Goal: Check status: Check status

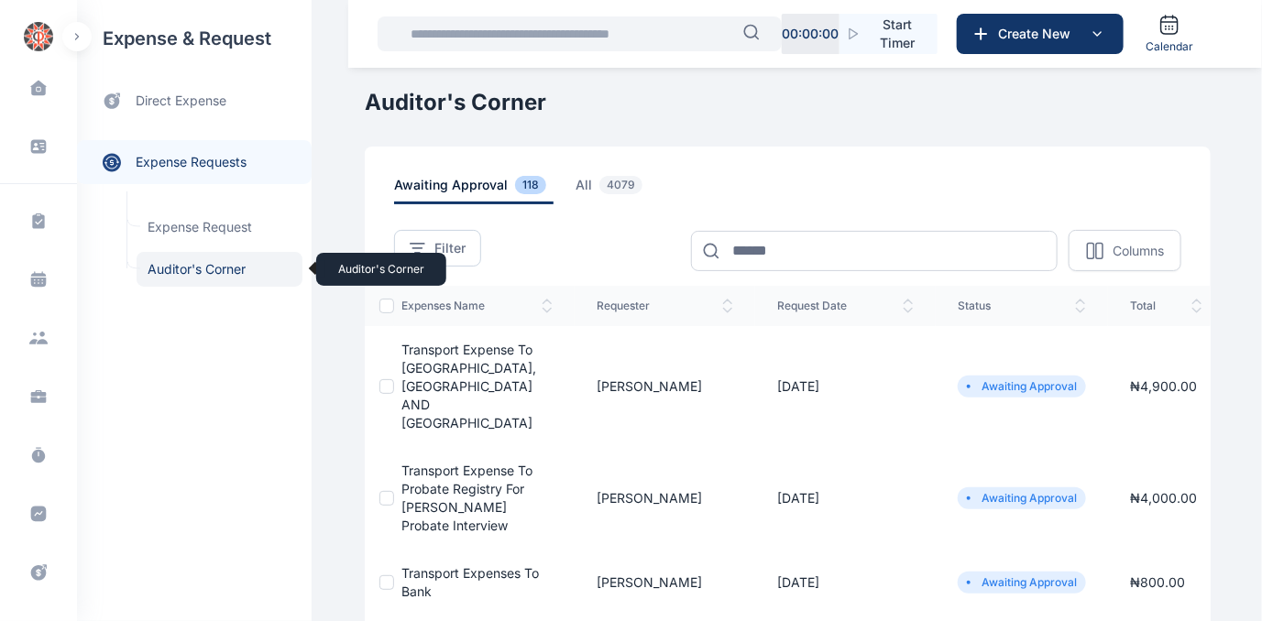
click at [185, 262] on span "Auditor's Corner Auditor's Corner" at bounding box center [220, 269] width 166 height 35
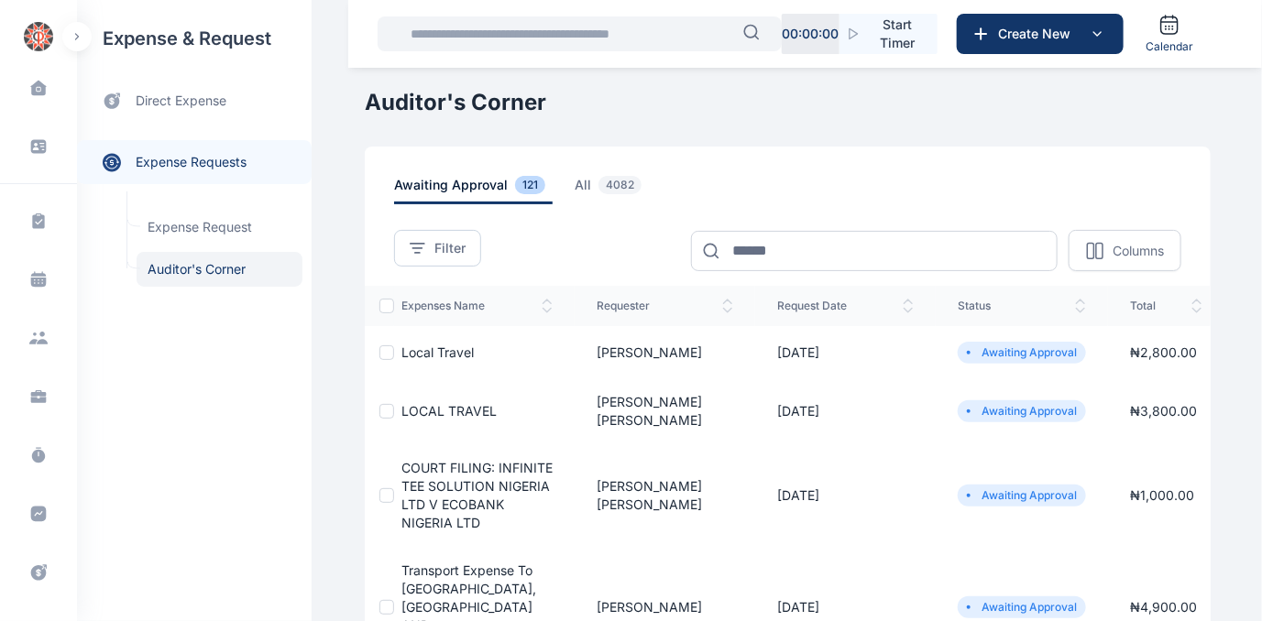
click at [410, 348] on span "Local Travel" at bounding box center [437, 353] width 72 height 16
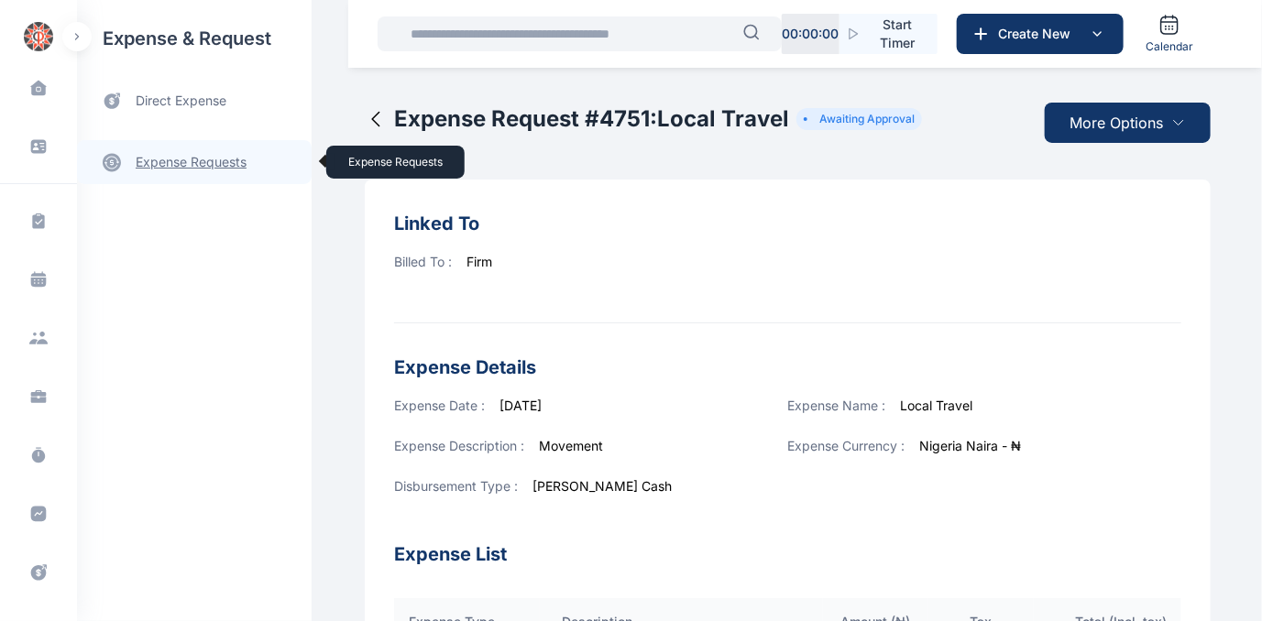
click at [171, 158] on link "expense requests expense requests" at bounding box center [194, 162] width 235 height 44
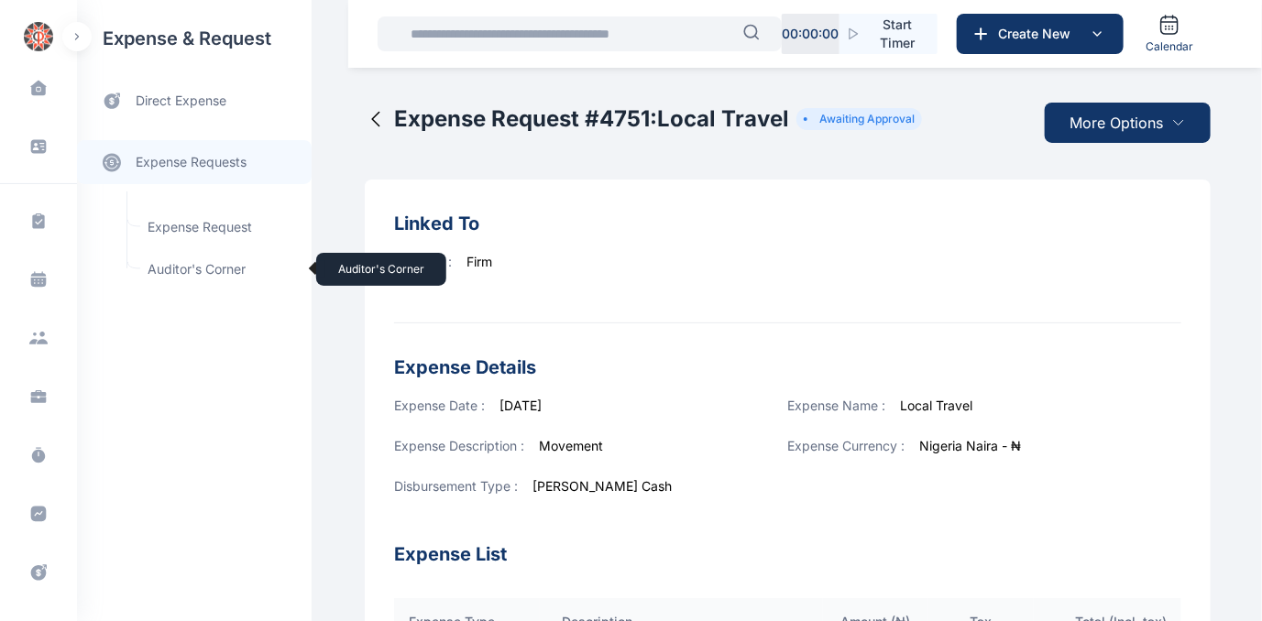
click at [152, 268] on span "Auditor's Corner Auditor's Corner" at bounding box center [220, 269] width 166 height 35
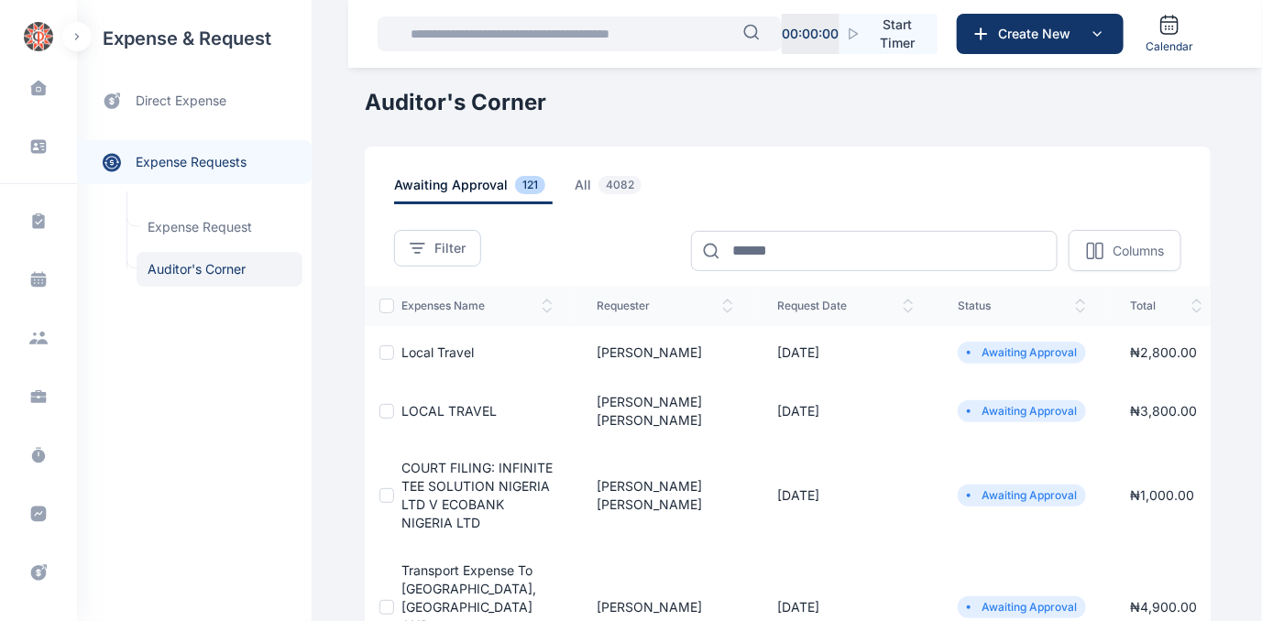
click at [401, 353] on span "Local Travel" at bounding box center [437, 353] width 72 height 16
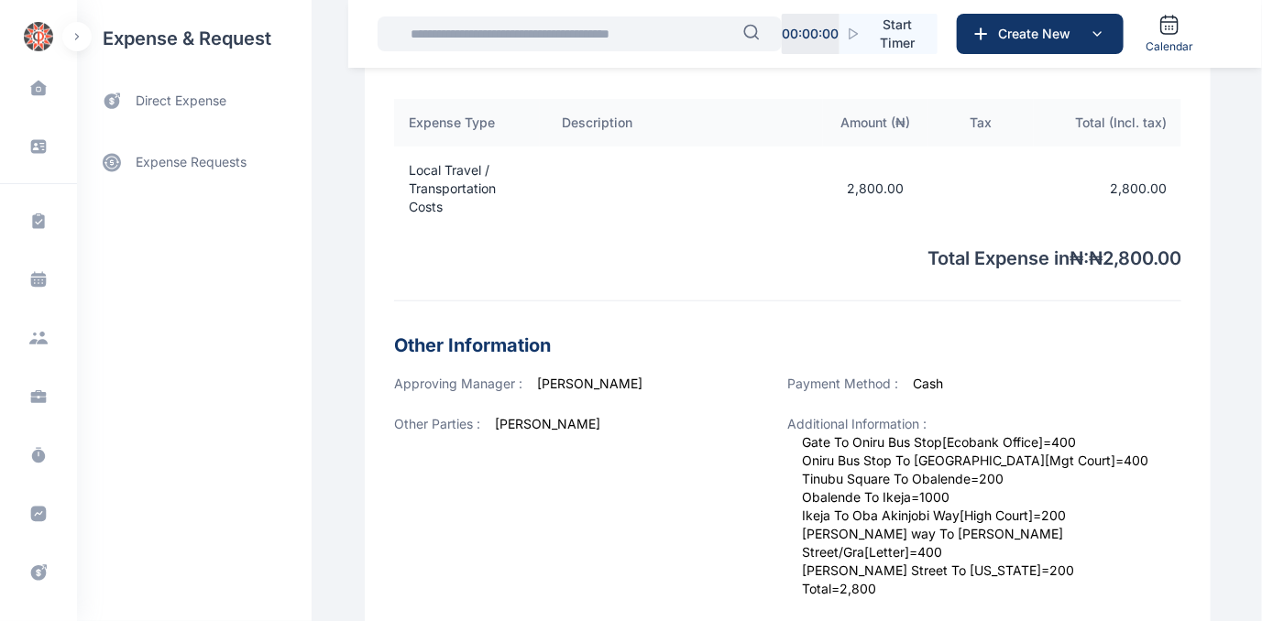
scroll to position [713, 0]
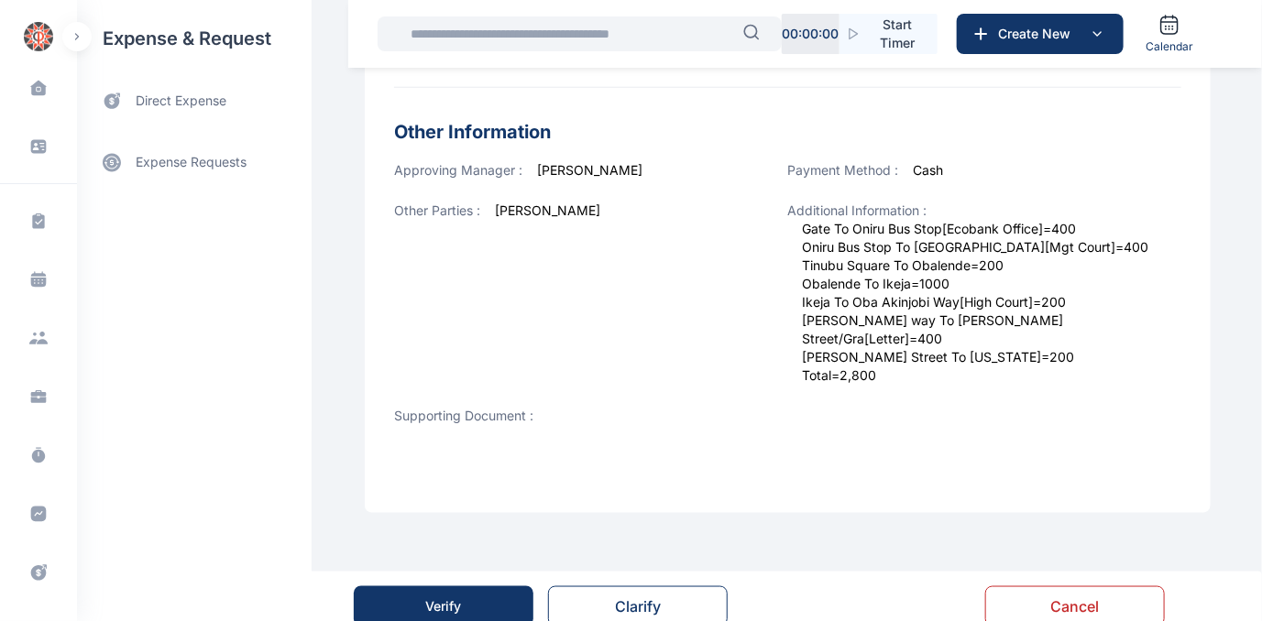
click at [412, 594] on button "Verify" at bounding box center [444, 607] width 180 height 40
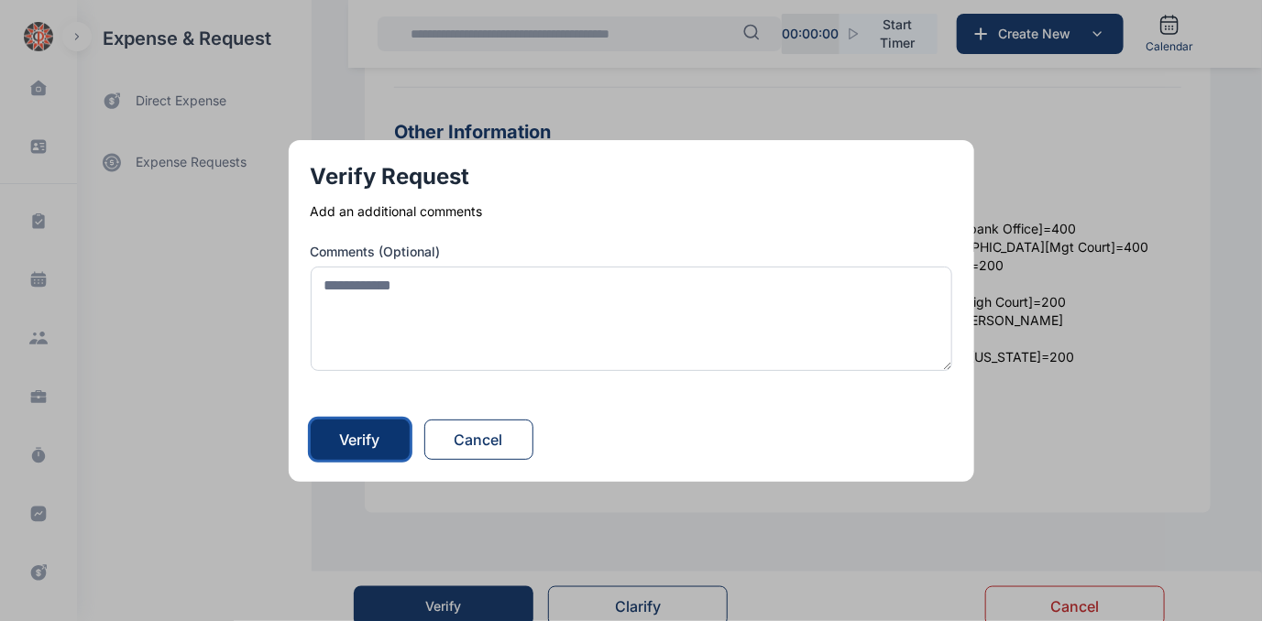
click at [395, 439] on button "Verify" at bounding box center [360, 440] width 99 height 40
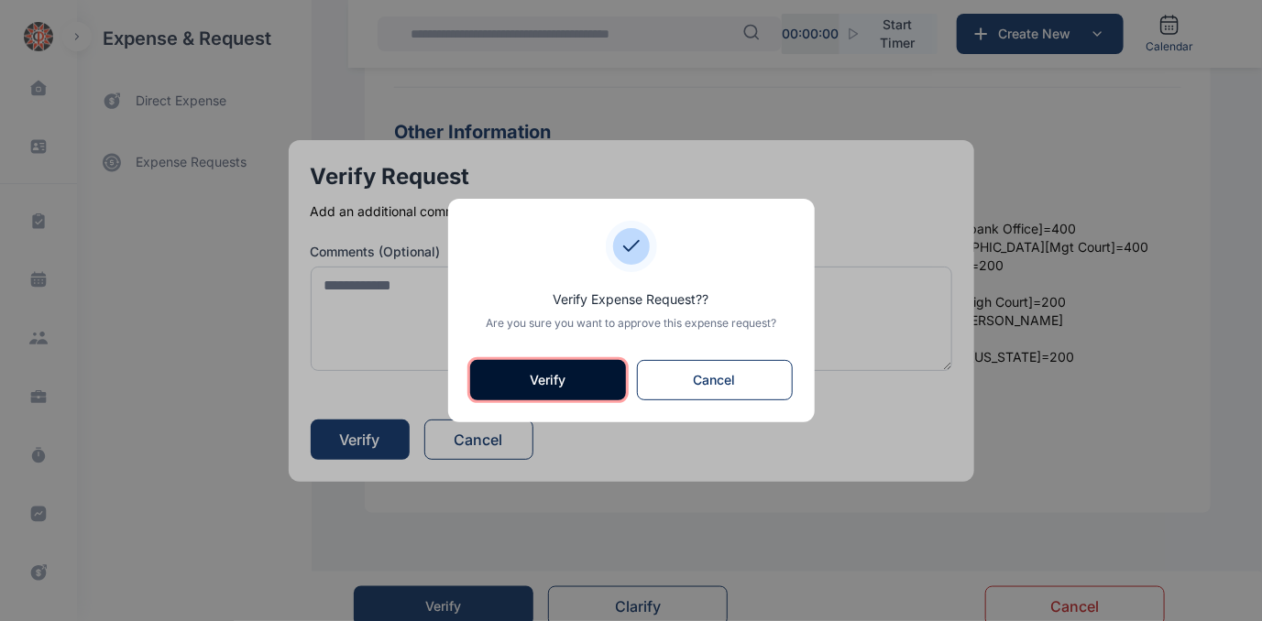
click at [569, 369] on button "Verify" at bounding box center [548, 380] width 156 height 40
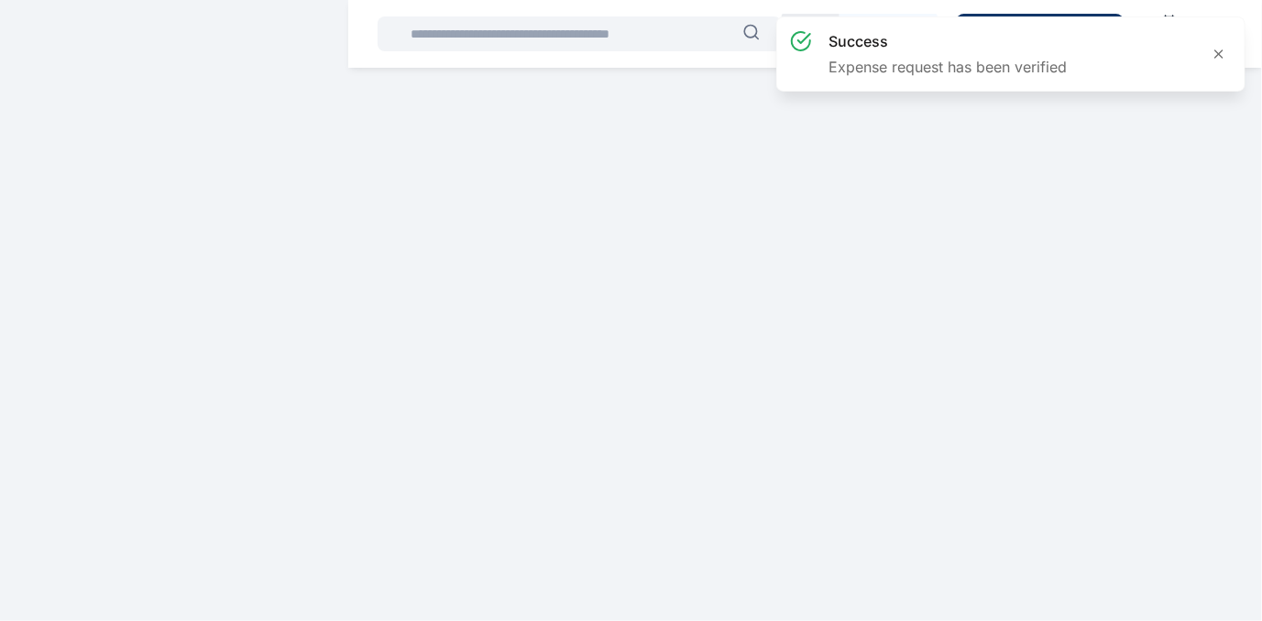
scroll to position [0, 0]
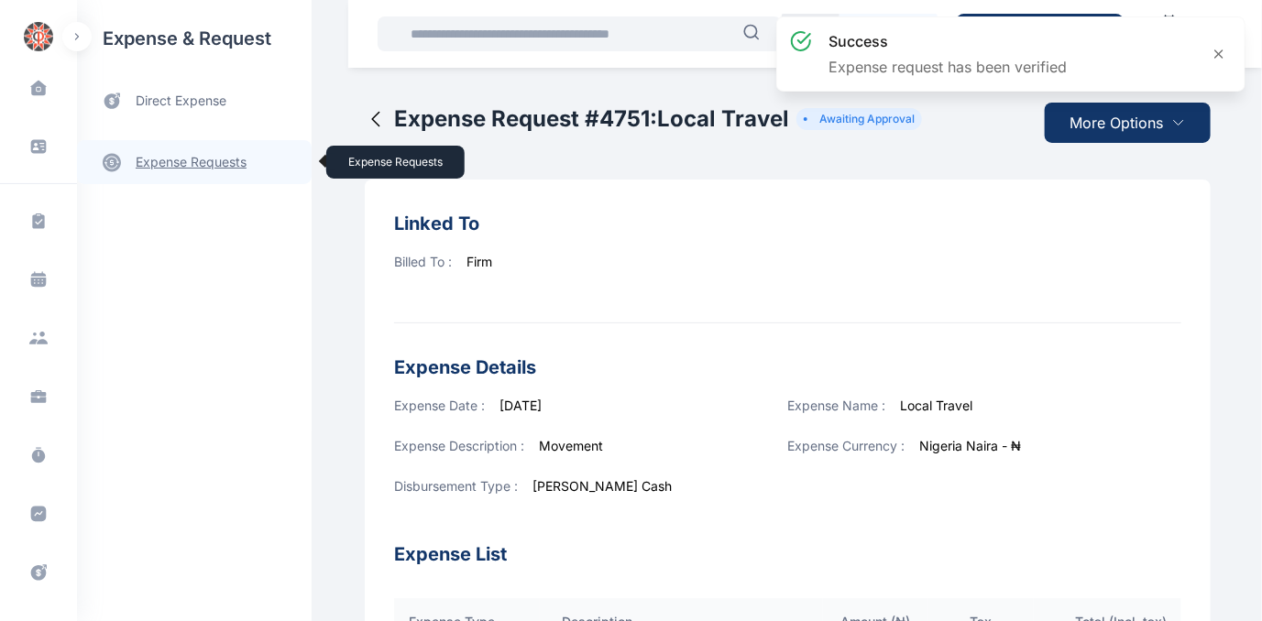
click at [194, 161] on link "expense requests expense requests" at bounding box center [194, 162] width 235 height 44
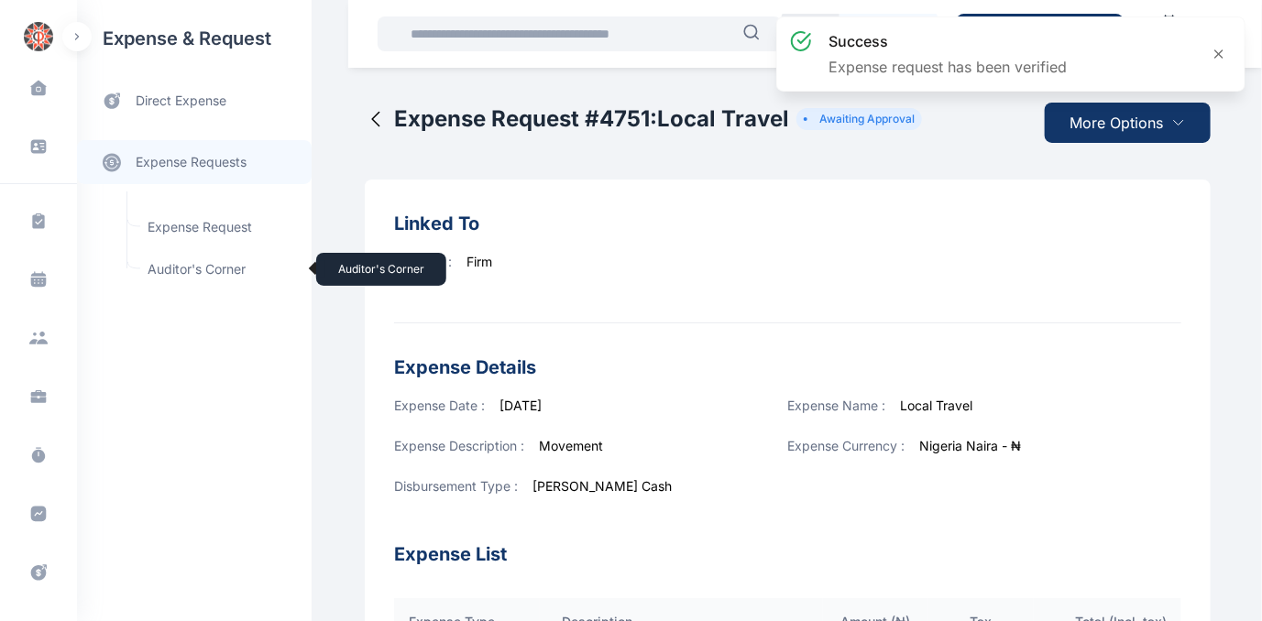
click at [192, 266] on span "Auditor's Corner Auditor's Corner" at bounding box center [220, 269] width 166 height 35
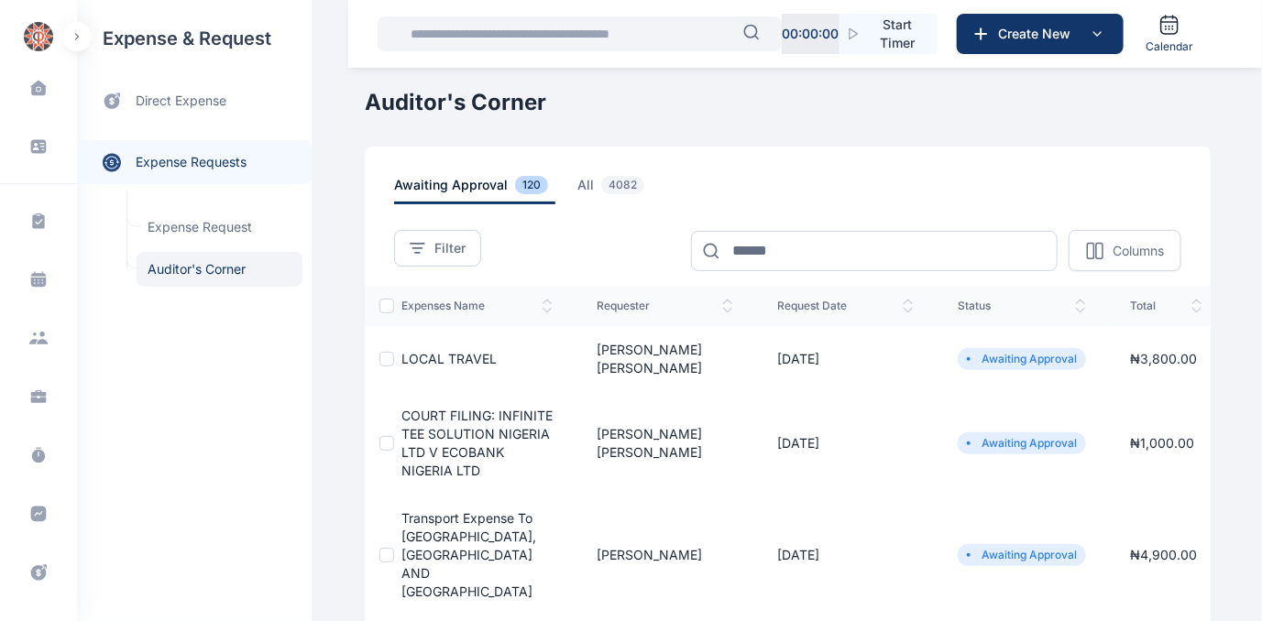
click at [437, 420] on span "COURT FILING: INFINITE TEE SOLUTION NIGERIA LTD V ECOBANK NIGERIA LTD" at bounding box center [476, 443] width 151 height 71
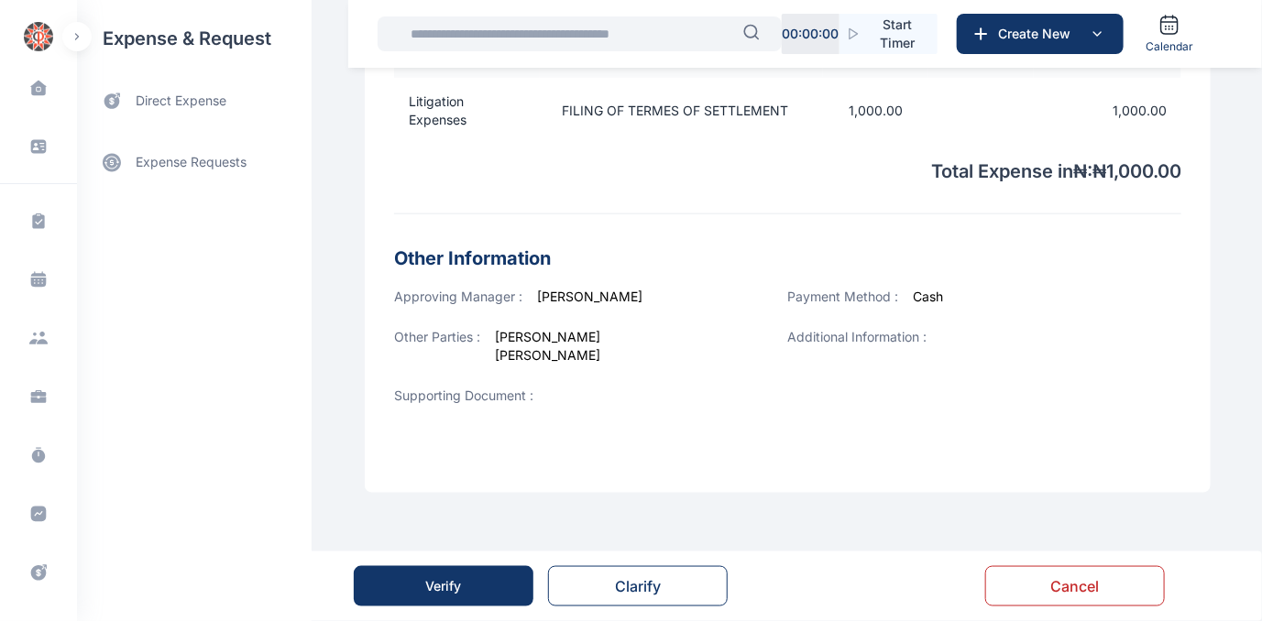
scroll to position [680, 0]
click at [431, 598] on button "Verify" at bounding box center [444, 586] width 180 height 40
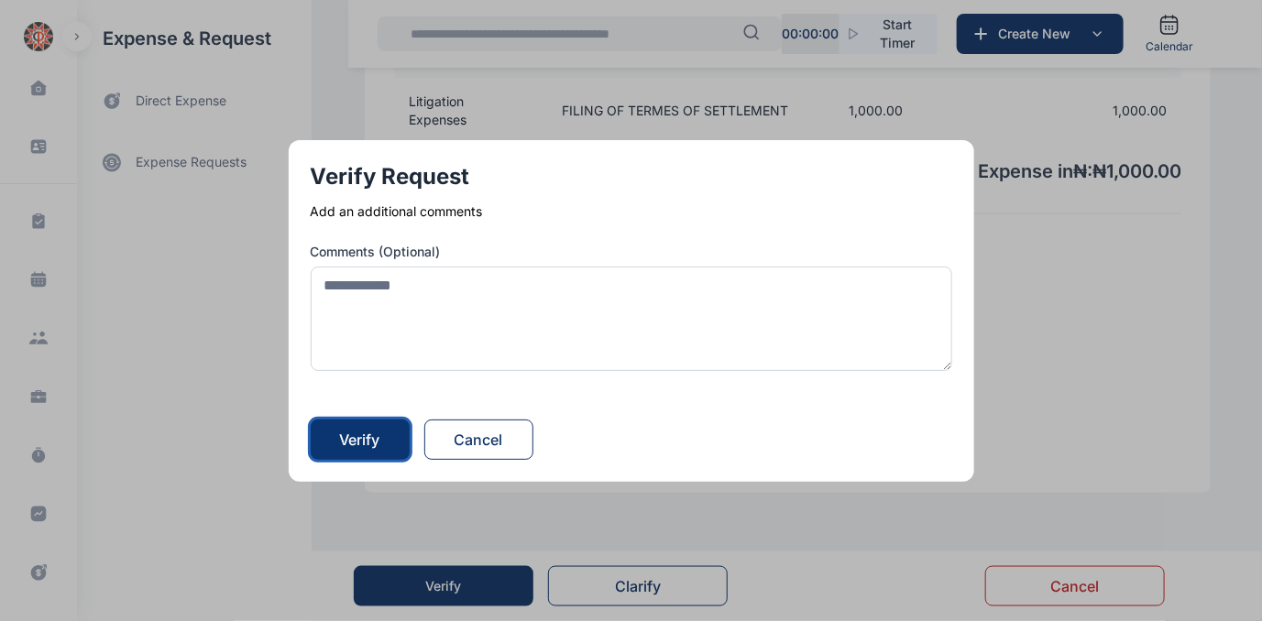
click at [364, 434] on div "Verify" at bounding box center [360, 440] width 40 height 22
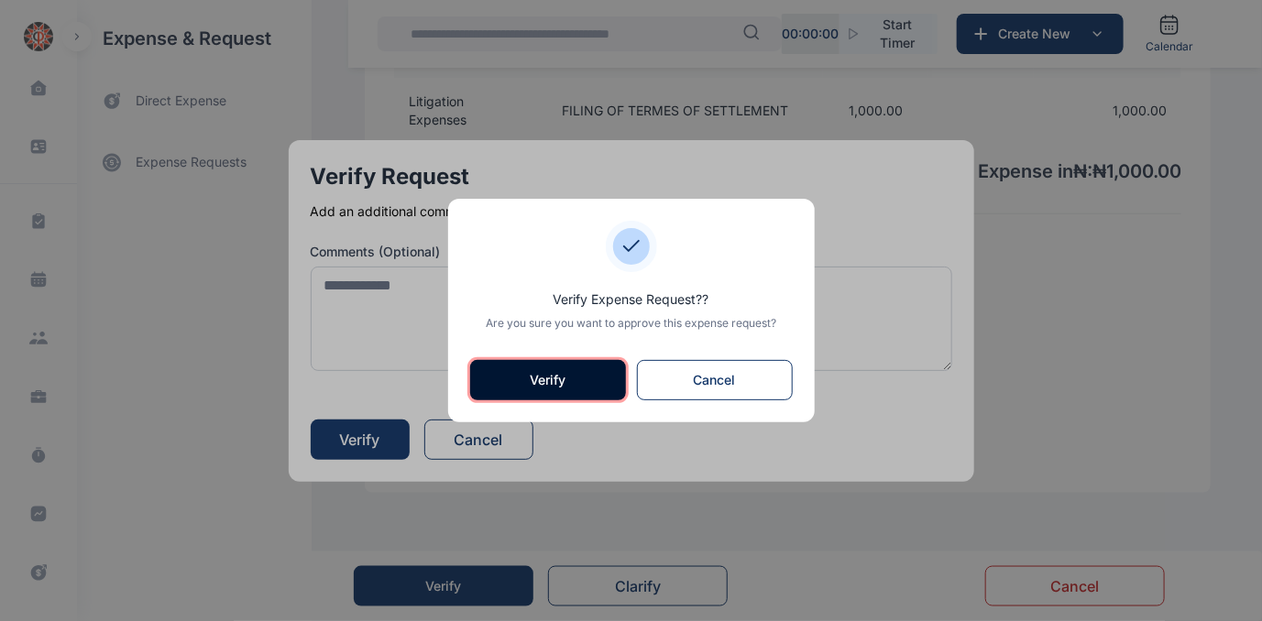
click at [575, 379] on button "Verify" at bounding box center [548, 380] width 156 height 40
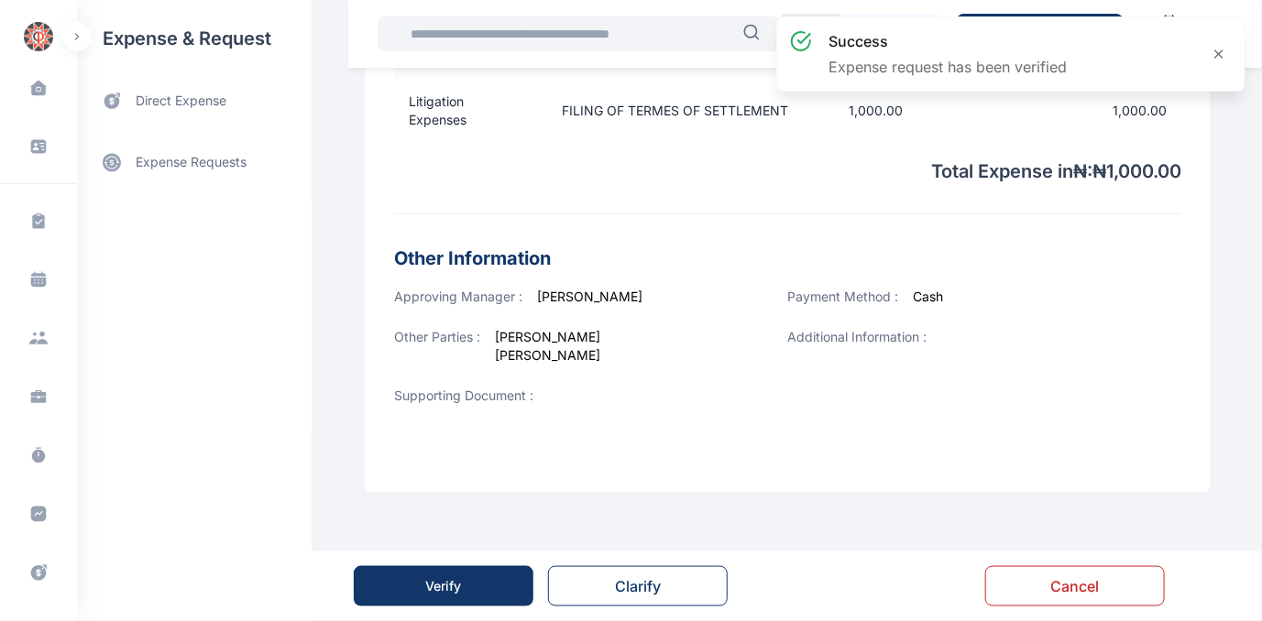
scroll to position [0, 0]
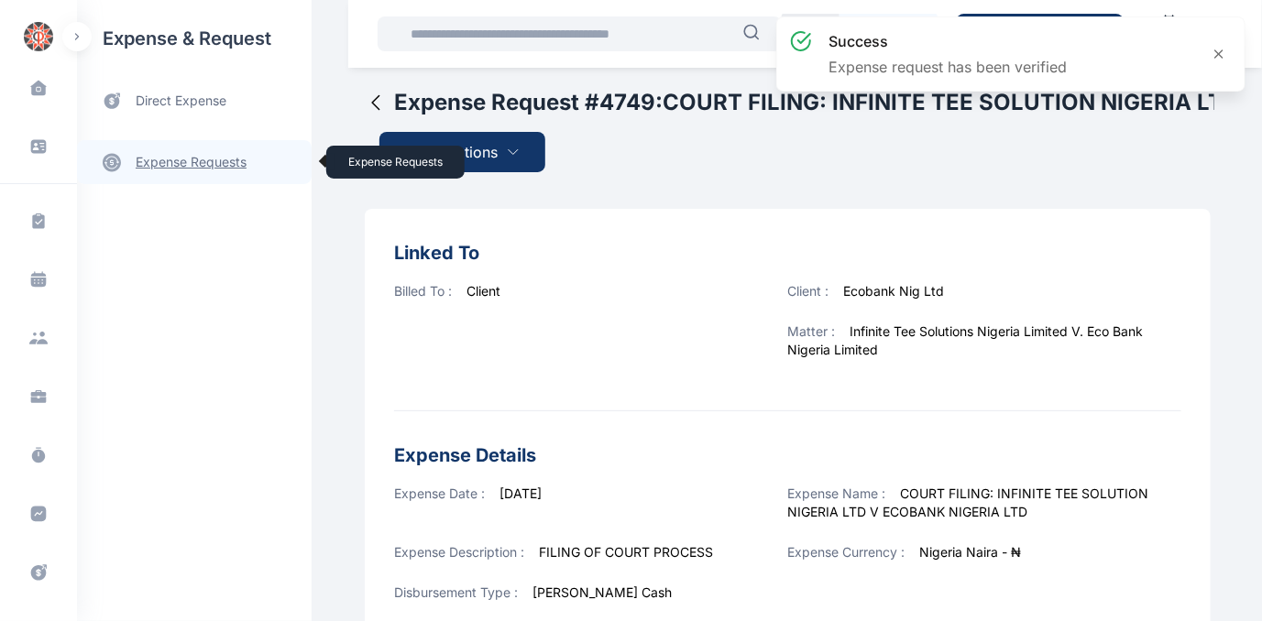
click at [206, 154] on link "expense requests expense requests" at bounding box center [194, 162] width 235 height 44
drag, startPoint x: 206, startPoint y: 154, endPoint x: 169, endPoint y: 159, distance: 38.0
click at [169, 159] on link "expense requests expense requests" at bounding box center [194, 162] width 235 height 44
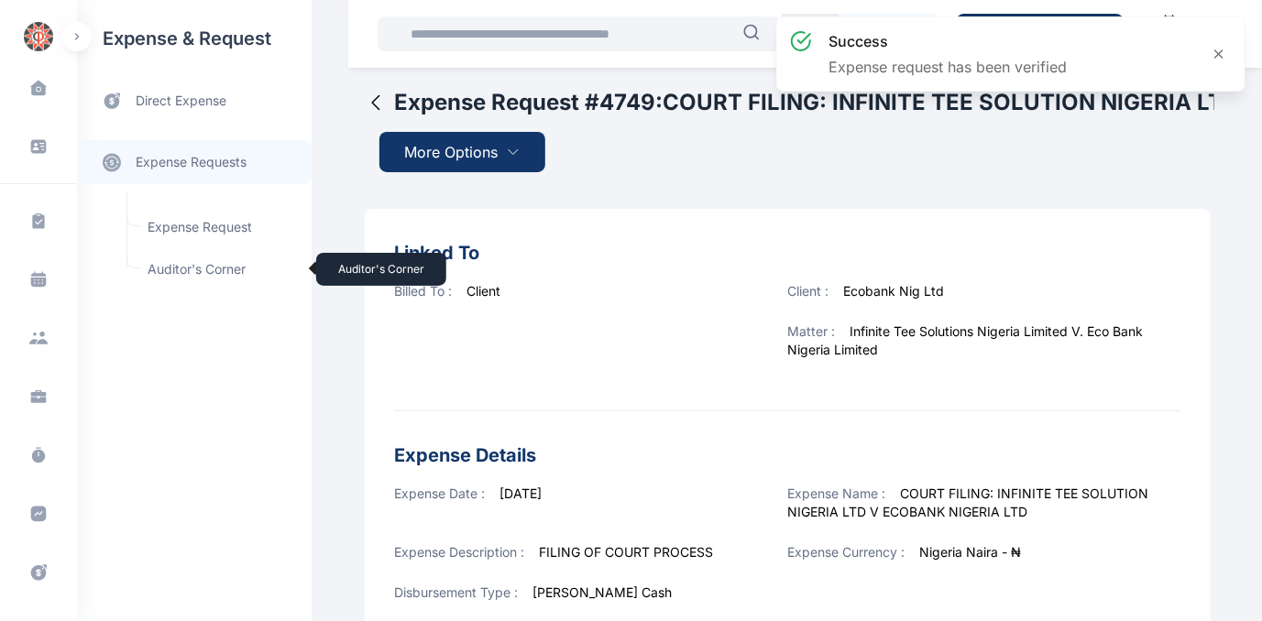
click at [188, 269] on span "Auditor's Corner Auditor's Corner" at bounding box center [220, 269] width 166 height 35
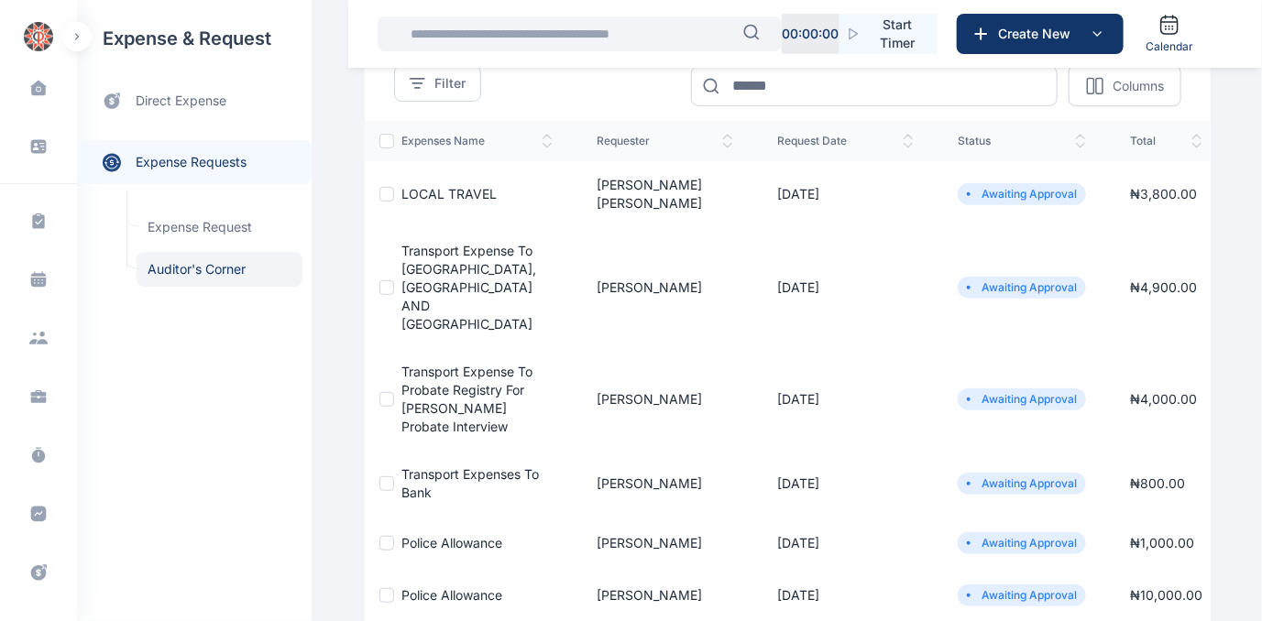
scroll to position [166, 0]
click at [416, 185] on span "LOCAL TRAVEL" at bounding box center [448, 193] width 95 height 16
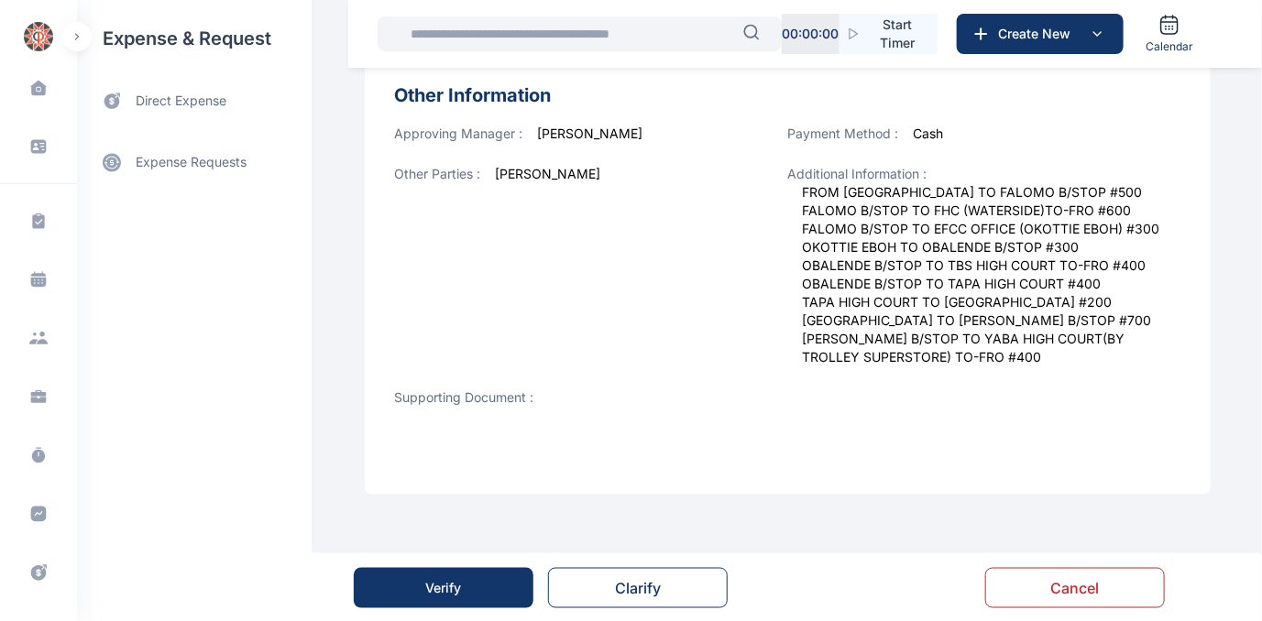
scroll to position [750, 0]
click at [449, 592] on div "Verify" at bounding box center [444, 588] width 36 height 18
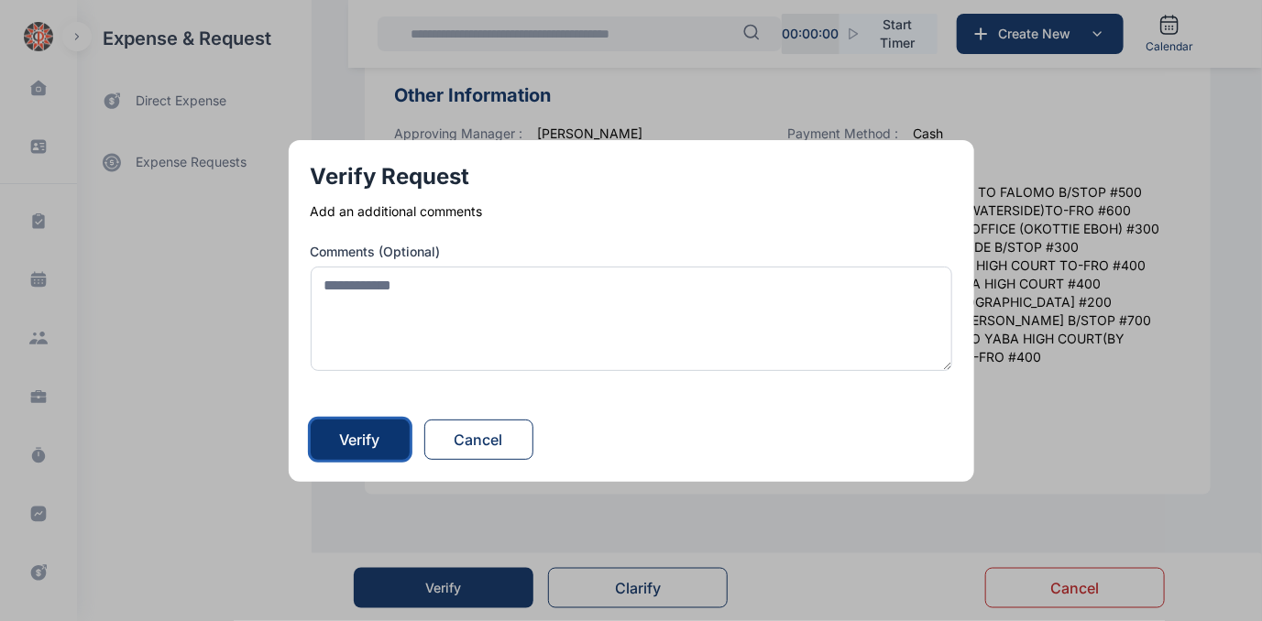
click at [380, 448] on div "Verify" at bounding box center [360, 440] width 40 height 22
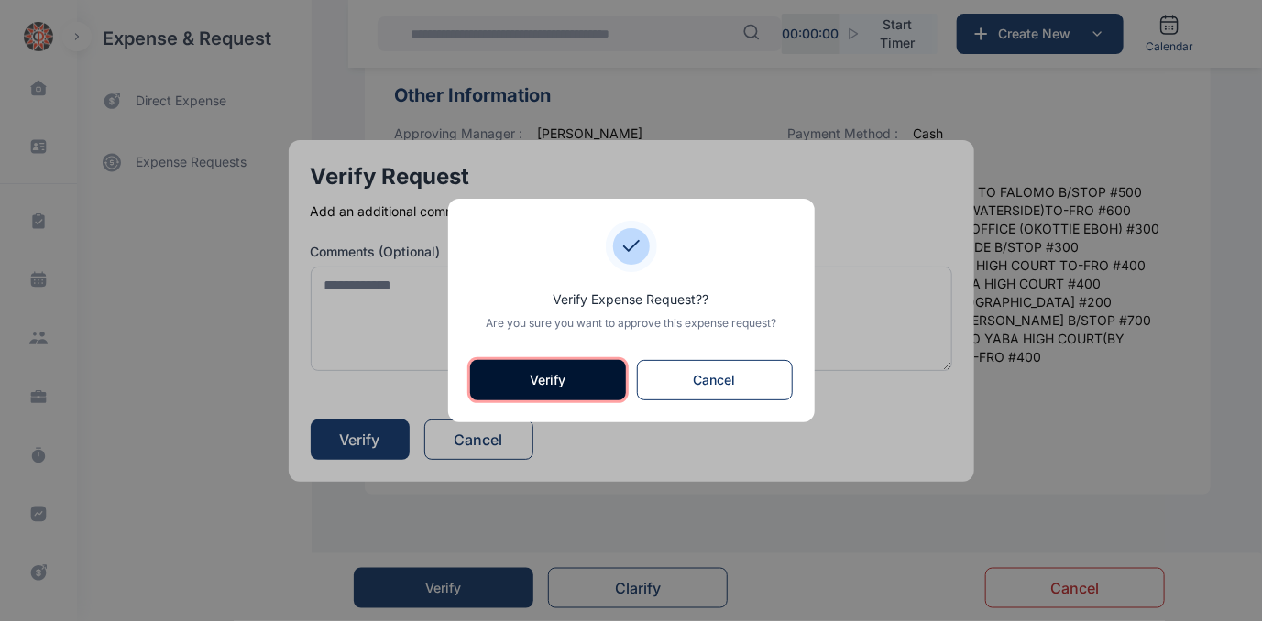
click at [564, 379] on button "Verify" at bounding box center [548, 380] width 156 height 40
click at [564, 379] on div "Other Parties : [PERSON_NAME]" at bounding box center [591, 277] width 394 height 224
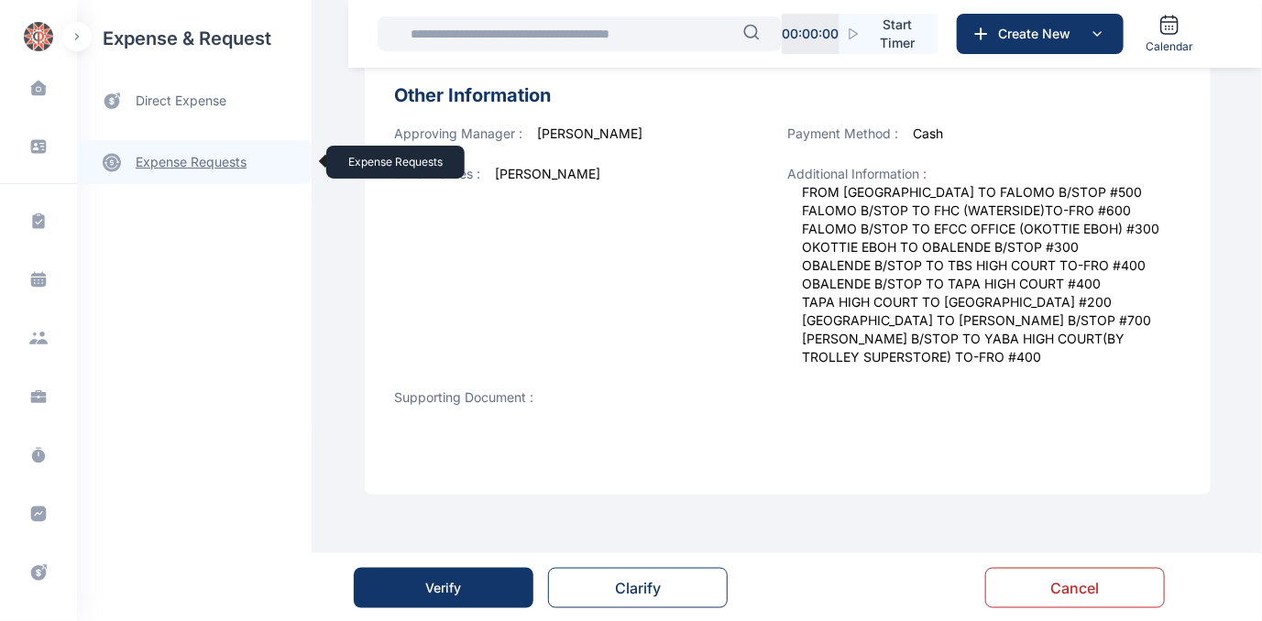
click at [192, 169] on link "expense requests expense requests" at bounding box center [194, 162] width 235 height 44
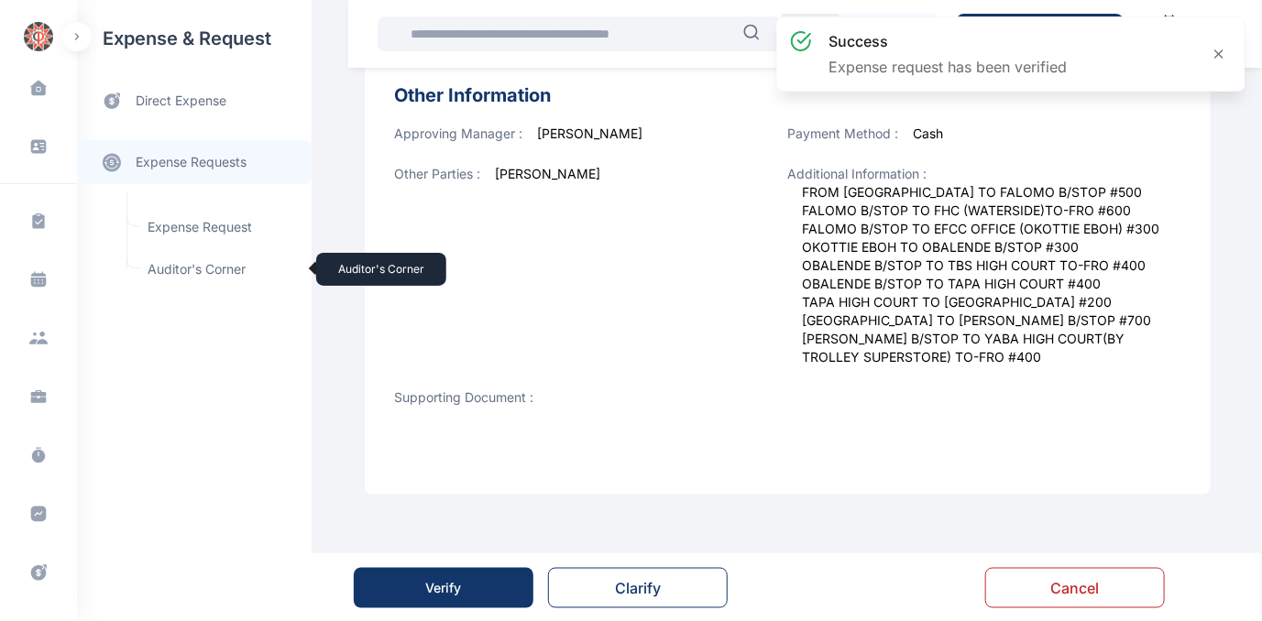
click at [170, 266] on span "Auditor's Corner Auditor's Corner" at bounding box center [220, 269] width 166 height 35
